Goal: Task Accomplishment & Management: Use online tool/utility

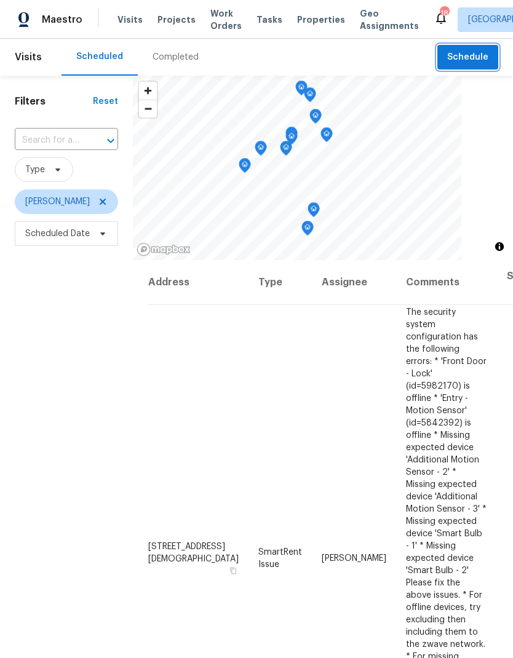
click at [482, 58] on span "Schedule" at bounding box center [467, 57] width 41 height 15
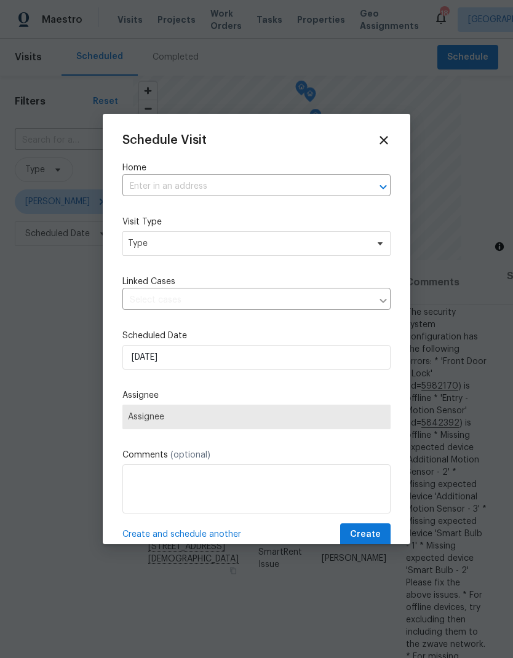
click at [385, 182] on icon "Open" at bounding box center [383, 187] width 15 height 15
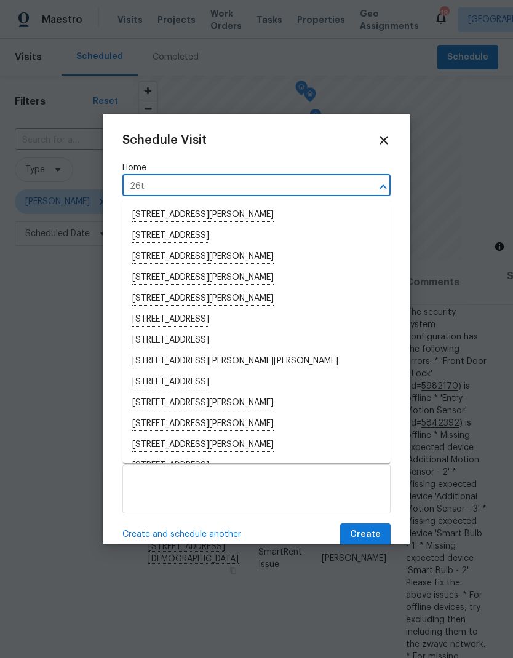
type input "26th"
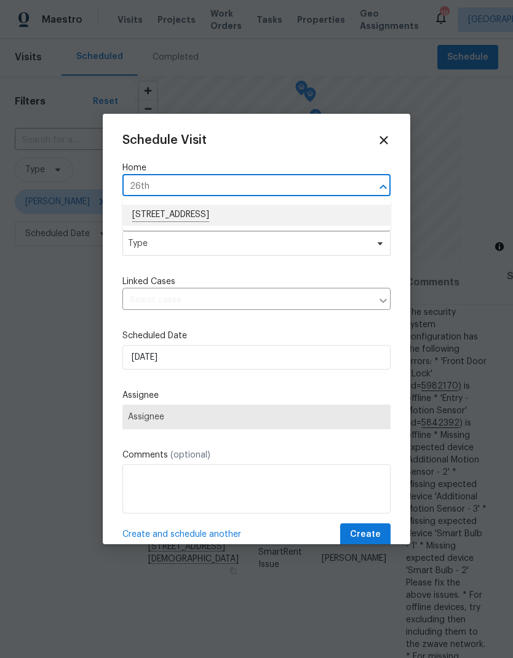
click at [324, 211] on li "[STREET_ADDRESS]" at bounding box center [256, 215] width 268 height 21
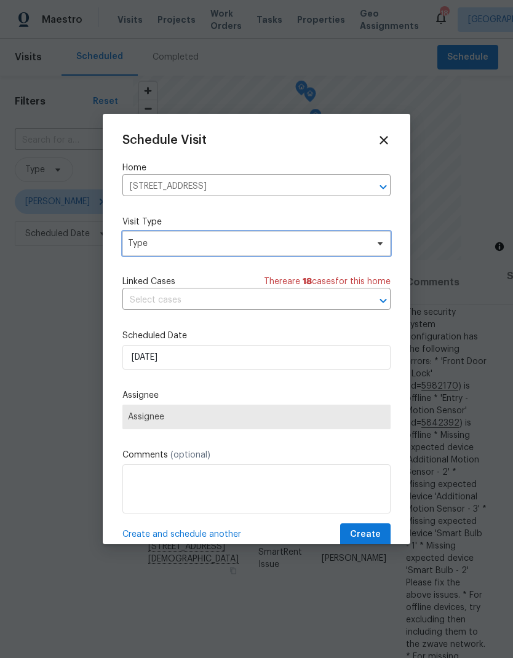
click at [380, 247] on icon at bounding box center [380, 244] width 10 height 10
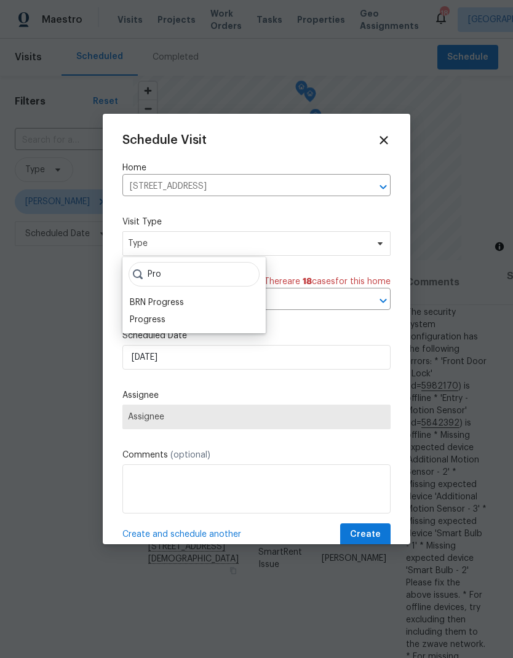
type input "Pro"
click at [135, 325] on div "Progress" at bounding box center [148, 320] width 36 height 12
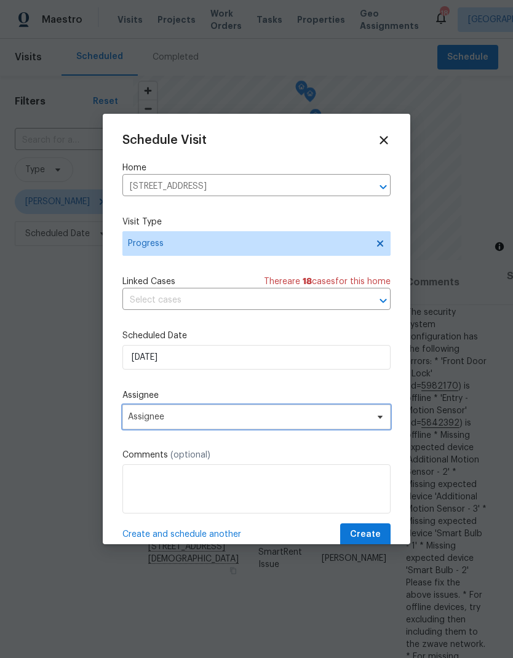
click at [135, 415] on span "Assignee" at bounding box center [256, 417] width 268 height 25
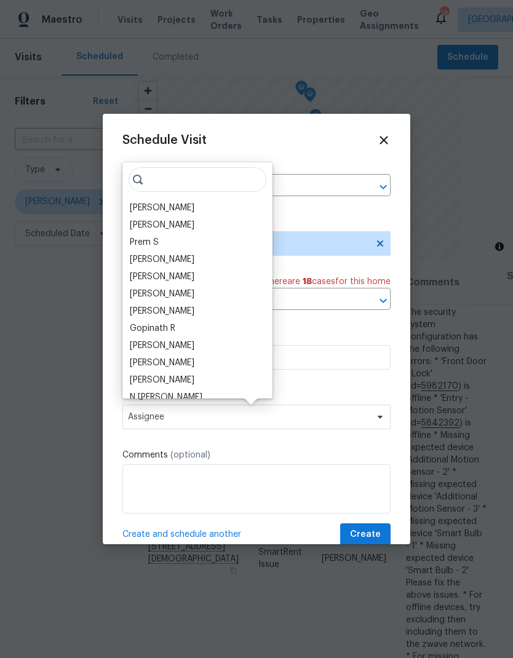
click at [141, 214] on div "[PERSON_NAME]" at bounding box center [162, 208] width 65 height 12
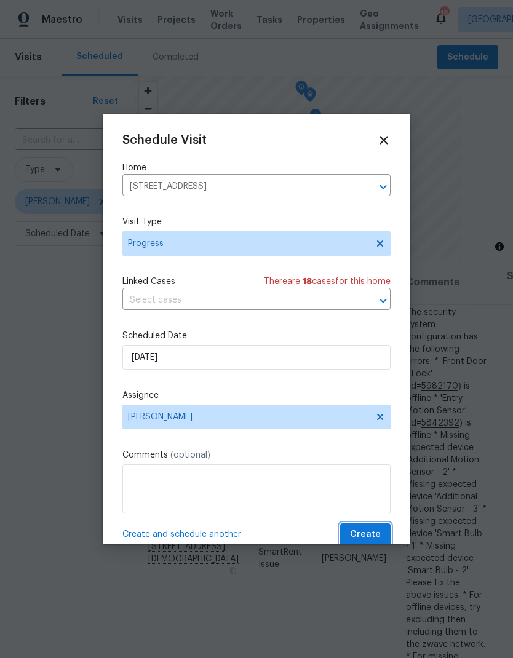
click at [374, 538] on span "Create" at bounding box center [365, 534] width 31 height 15
